Goal: Task Accomplishment & Management: Manage account settings

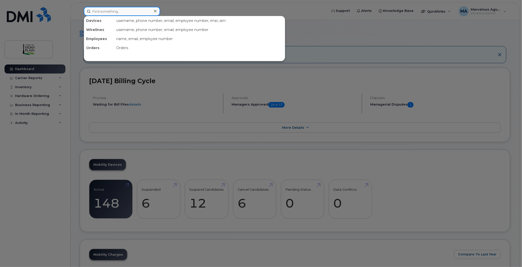
click at [117, 12] on input at bounding box center [122, 11] width 76 height 9
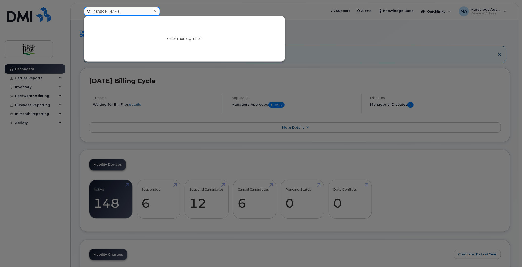
type input "tom"
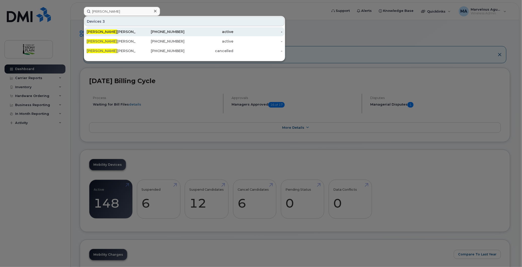
click at [105, 32] on div "[PERSON_NAME]" at bounding box center [111, 31] width 49 height 5
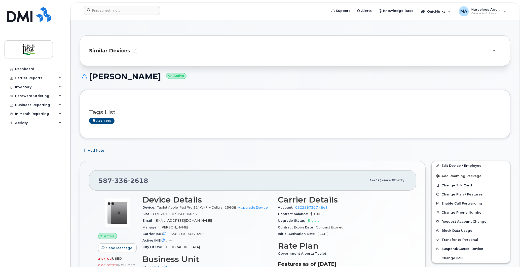
click at [123, 51] on span "Similar Devices" at bounding box center [109, 50] width 41 height 7
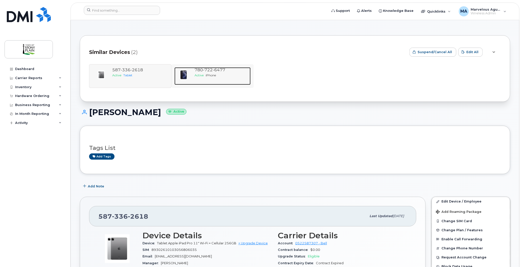
click at [211, 76] on span "iPhone" at bounding box center [211, 75] width 10 height 4
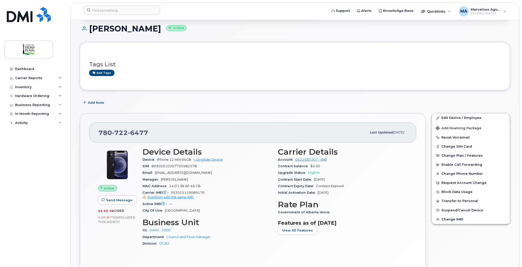
scroll to position [56, 0]
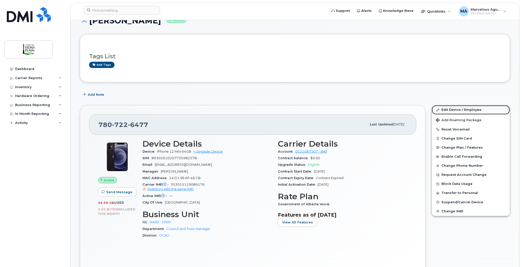
click at [454, 110] on link "Edit Device / Employee" at bounding box center [471, 109] width 78 height 9
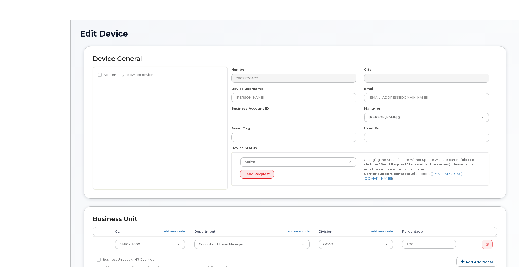
select select "35270652"
select select "661804"
select select "661807"
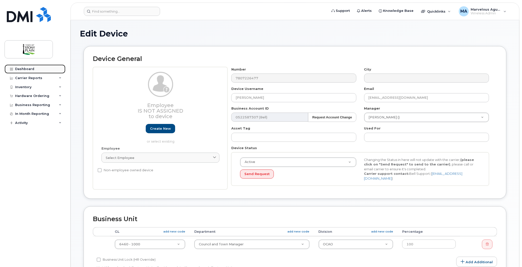
click at [29, 67] on div "Dashboard" at bounding box center [24, 69] width 19 height 4
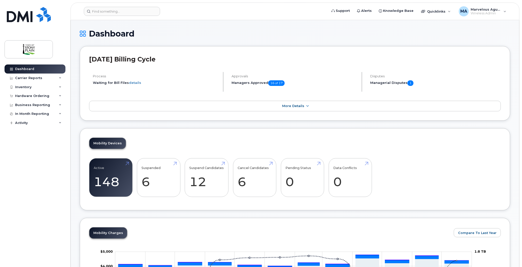
click at [272, 85] on span "16 of 17" at bounding box center [276, 83] width 16 height 6
click at [257, 82] on h5 "Managers Approved 16 of 17" at bounding box center [295, 83] width 126 height 6
click at [51, 112] on div "In Month Reporting" at bounding box center [35, 113] width 61 height 9
click at [36, 106] on div "Business Reporting" at bounding box center [32, 105] width 35 height 4
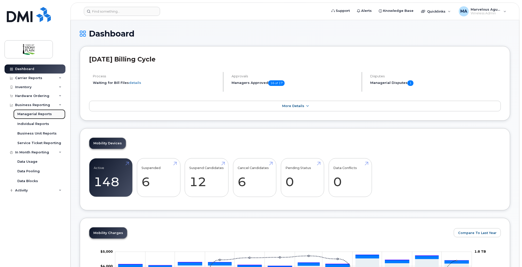
click at [38, 114] on div "Managerial Reports" at bounding box center [34, 114] width 34 height 5
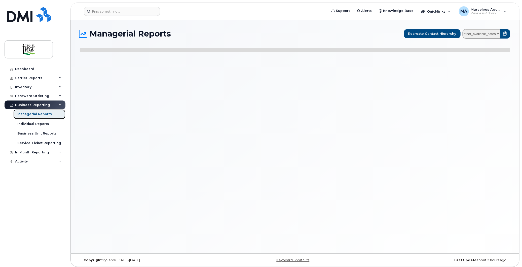
select select
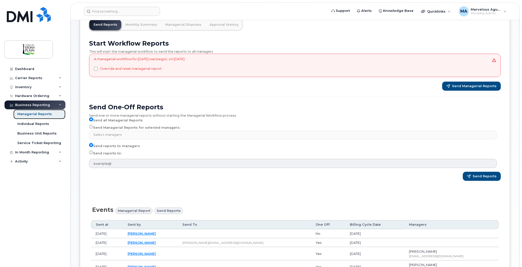
scroll to position [8, 0]
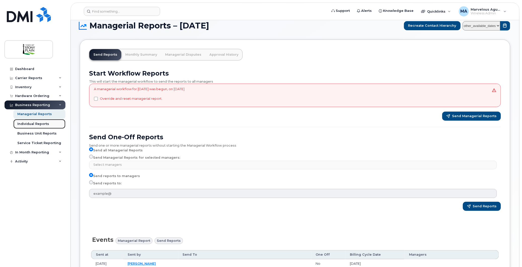
click at [31, 123] on div "Individual Reports" at bounding box center [33, 124] width 32 height 5
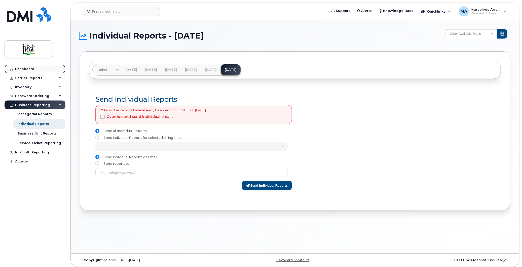
click at [30, 69] on div "Dashboard" at bounding box center [24, 69] width 19 height 4
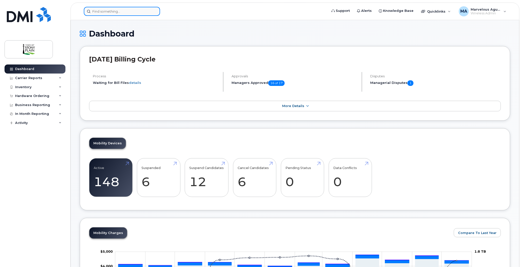
click at [124, 10] on input at bounding box center [122, 11] width 76 height 9
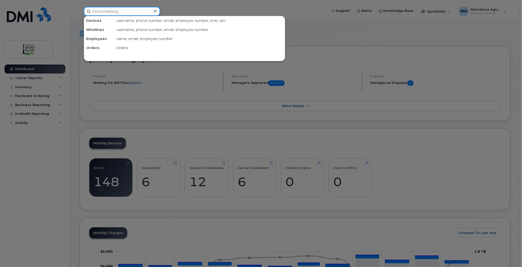
type input "[PERSON_NAME]"
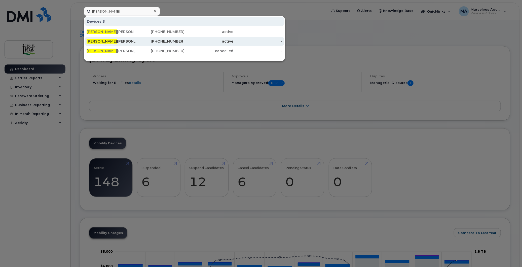
click at [110, 40] on div "[PERSON_NAME]" at bounding box center [111, 41] width 49 height 5
